Goal: Entertainment & Leisure: Consume media (video, audio)

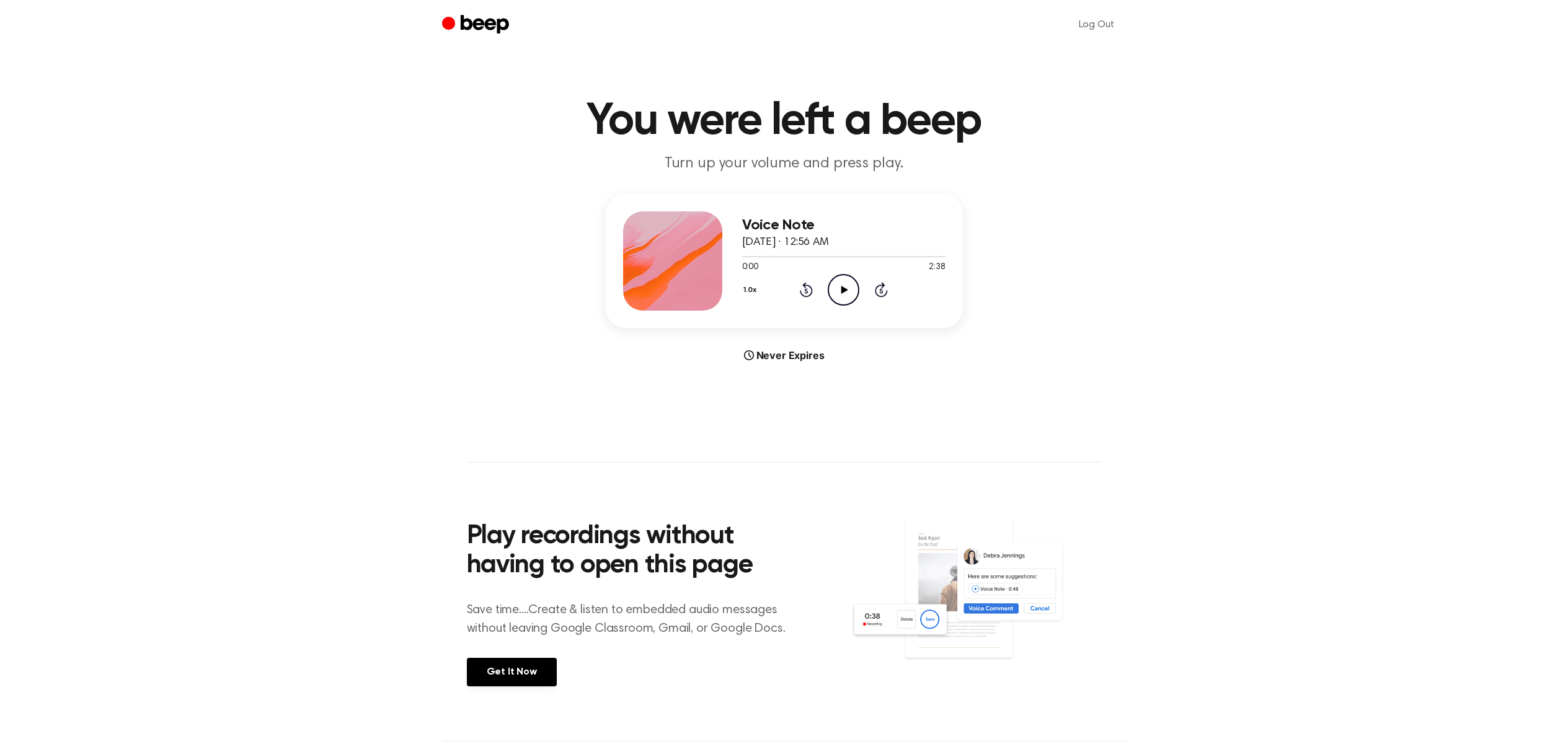
click at [836, 289] on icon "Play Audio" at bounding box center [844, 290] width 32 height 32
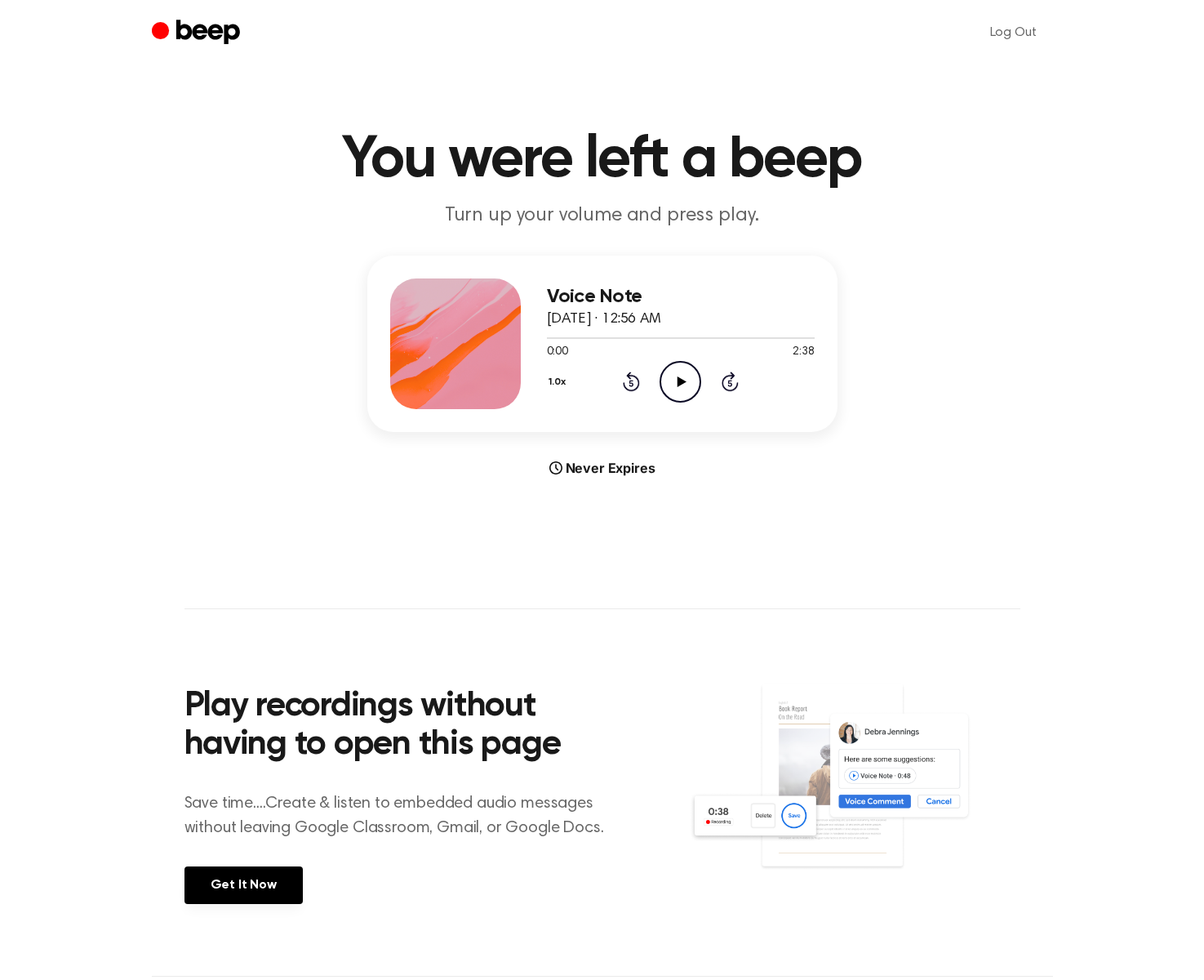
click at [675, 384] on icon "Play Audio" at bounding box center [680, 382] width 42 height 42
click at [679, 382] on icon at bounding box center [681, 381] width 9 height 11
